Goal: Task Accomplishment & Management: Manage account settings

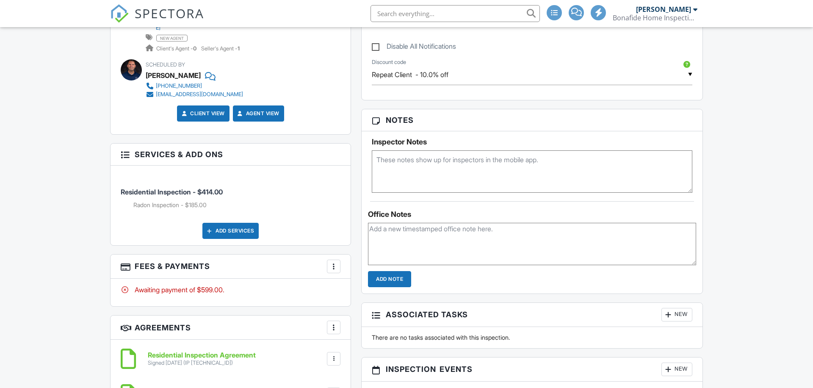
scroll to position [546, 0]
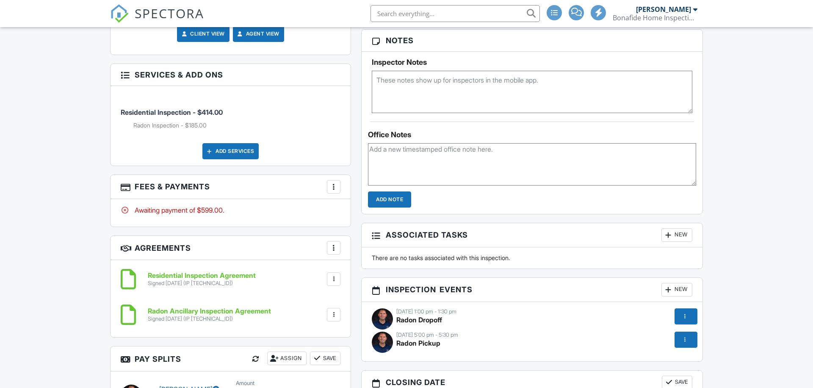
click at [335, 183] on div at bounding box center [333, 187] width 8 height 8
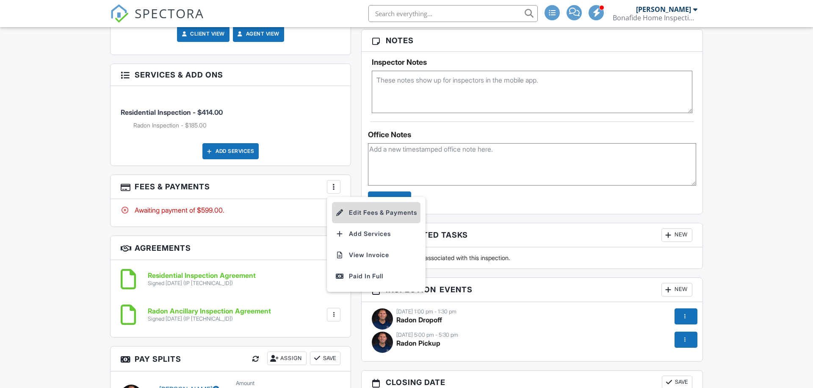
click at [354, 208] on li "Edit Fees & Payments" at bounding box center [376, 212] width 89 height 21
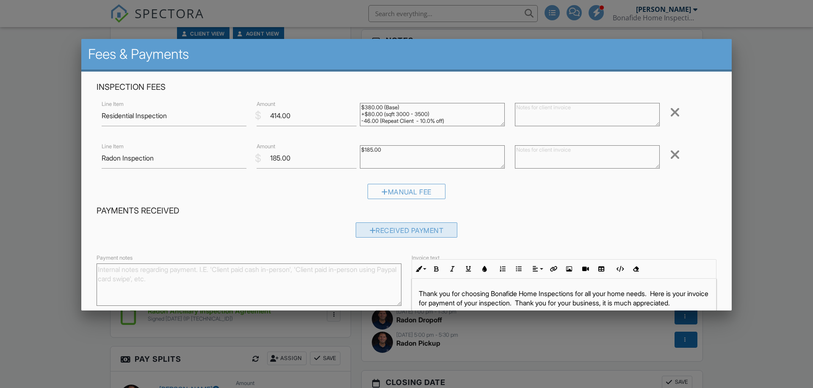
click at [397, 225] on div "Received Payment" at bounding box center [407, 229] width 102 height 15
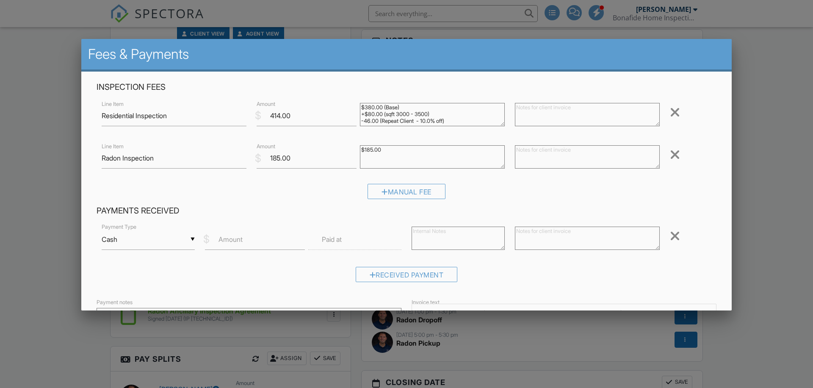
click at [124, 240] on div "▼ Cash Cash Check On-Site Card Other Cash Check On-Site Card Other" at bounding box center [148, 239] width 93 height 21
click at [123, 248] on span "Cash" at bounding box center [148, 246] width 80 height 21
click at [244, 242] on input "Amount" at bounding box center [255, 239] width 100 height 21
type input "599.00"
click at [432, 235] on textarea at bounding box center [458, 238] width 93 height 23
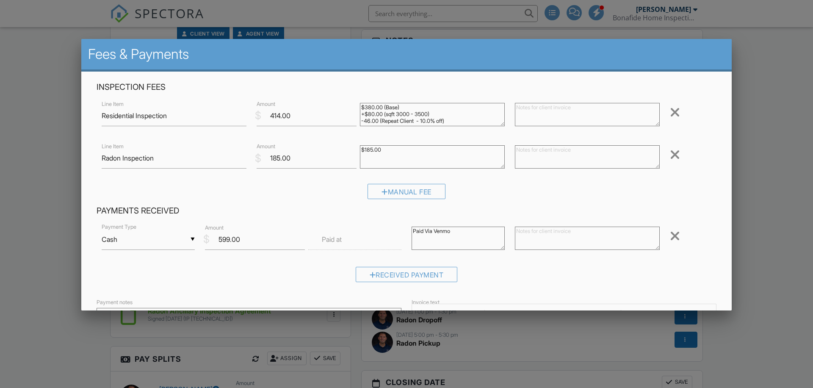
type textarea "Paid Via Venmo"
click at [324, 240] on label "Paid at" at bounding box center [332, 239] width 20 height 9
click at [314, 238] on input "text" at bounding box center [354, 239] width 93 height 21
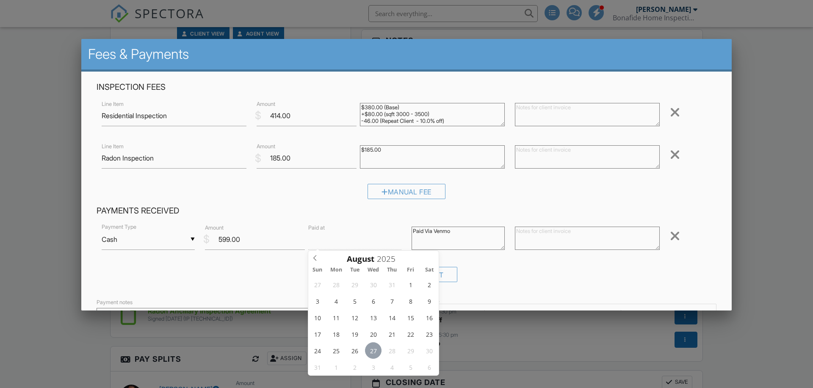
type input "08/27/2025 12:00 PM"
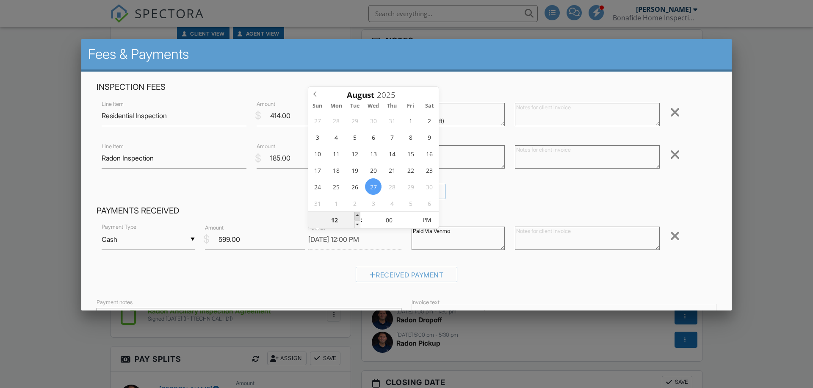
type input "01"
type input "08/27/2025 1:00 PM"
click at [357, 214] on span at bounding box center [357, 216] width 6 height 8
type input "02"
type input "[DATE] 2:00 PM"
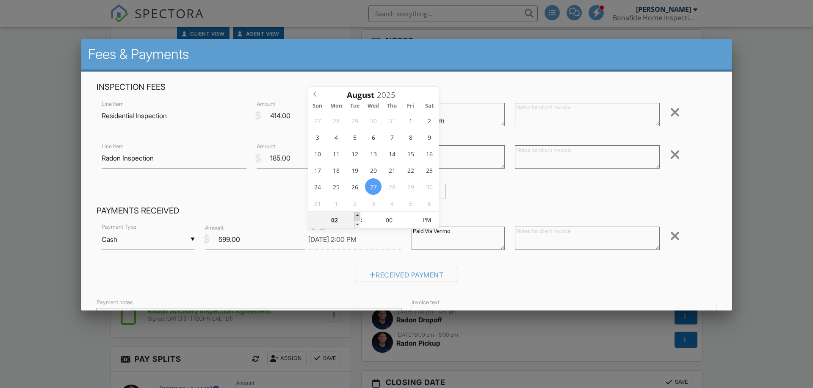
click at [357, 214] on span at bounding box center [357, 216] width 6 height 8
type input "03"
type input "[DATE] 3:00 PM"
click at [357, 214] on span at bounding box center [357, 216] width 6 height 8
type input "04"
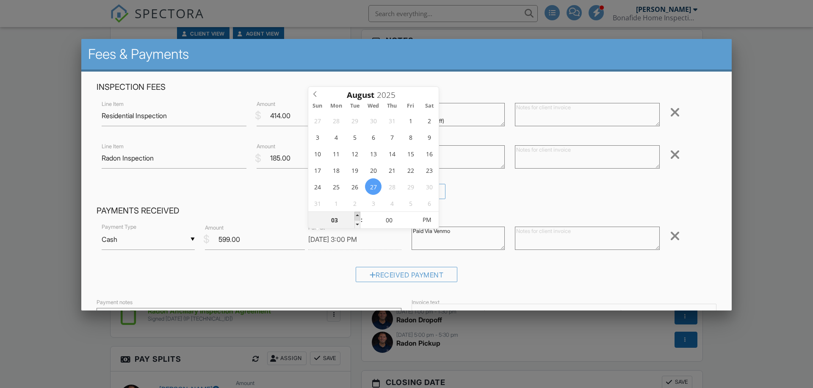
type input "08/27/2025 4:00 PM"
click at [357, 214] on span at bounding box center [357, 216] width 6 height 8
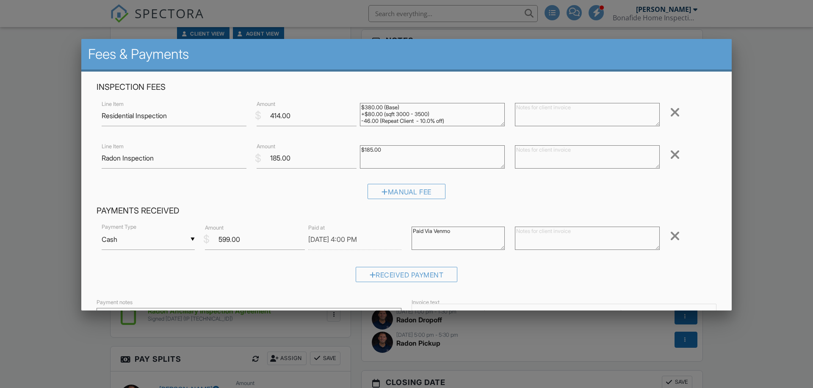
click at [317, 256] on div "▼ Cash Cash Check On-Site Card Other Cash Check On-Site Card Other Payment Type…" at bounding box center [407, 240] width 620 height 36
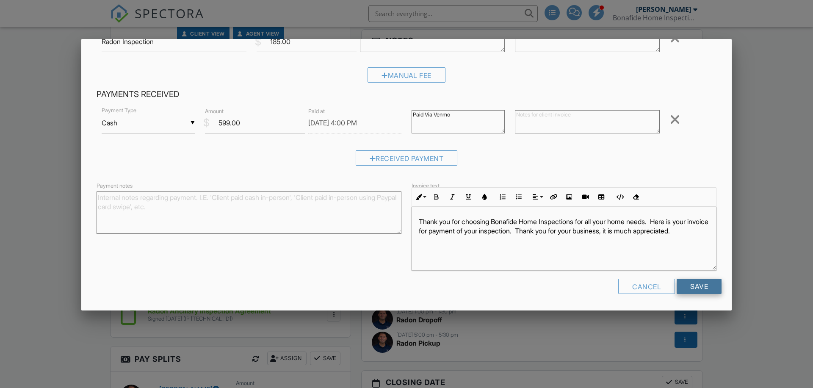
click at [703, 292] on input "Save" at bounding box center [699, 286] width 45 height 15
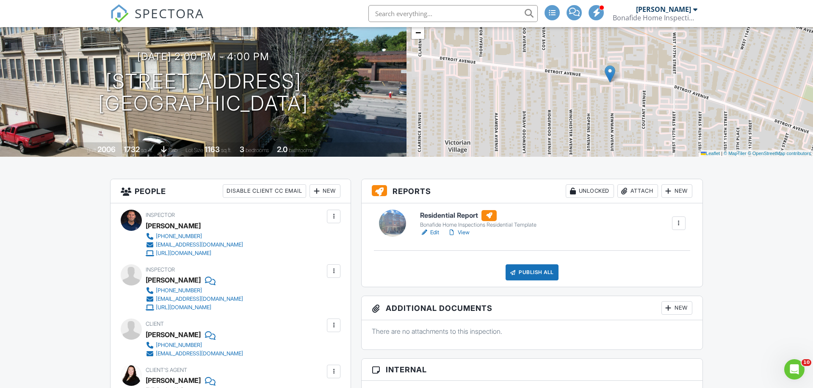
scroll to position [72, 0]
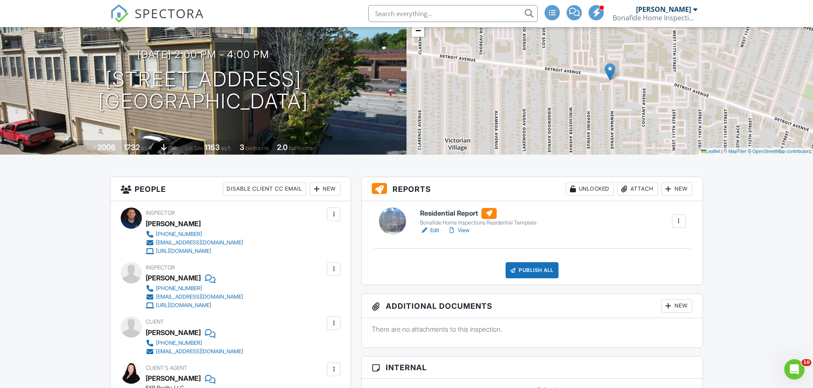
click at [433, 230] on link "Edit" at bounding box center [429, 230] width 19 height 8
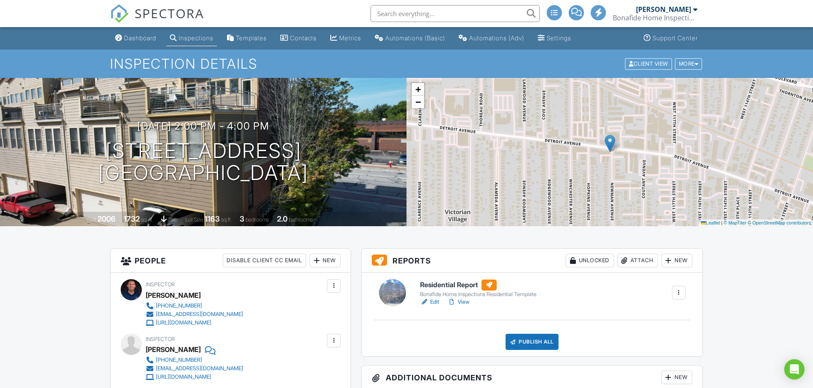
click at [467, 297] on div "Bonafide Home Inspections Residential Template" at bounding box center [478, 294] width 116 height 7
